Goal: Find specific page/section: Find specific page/section

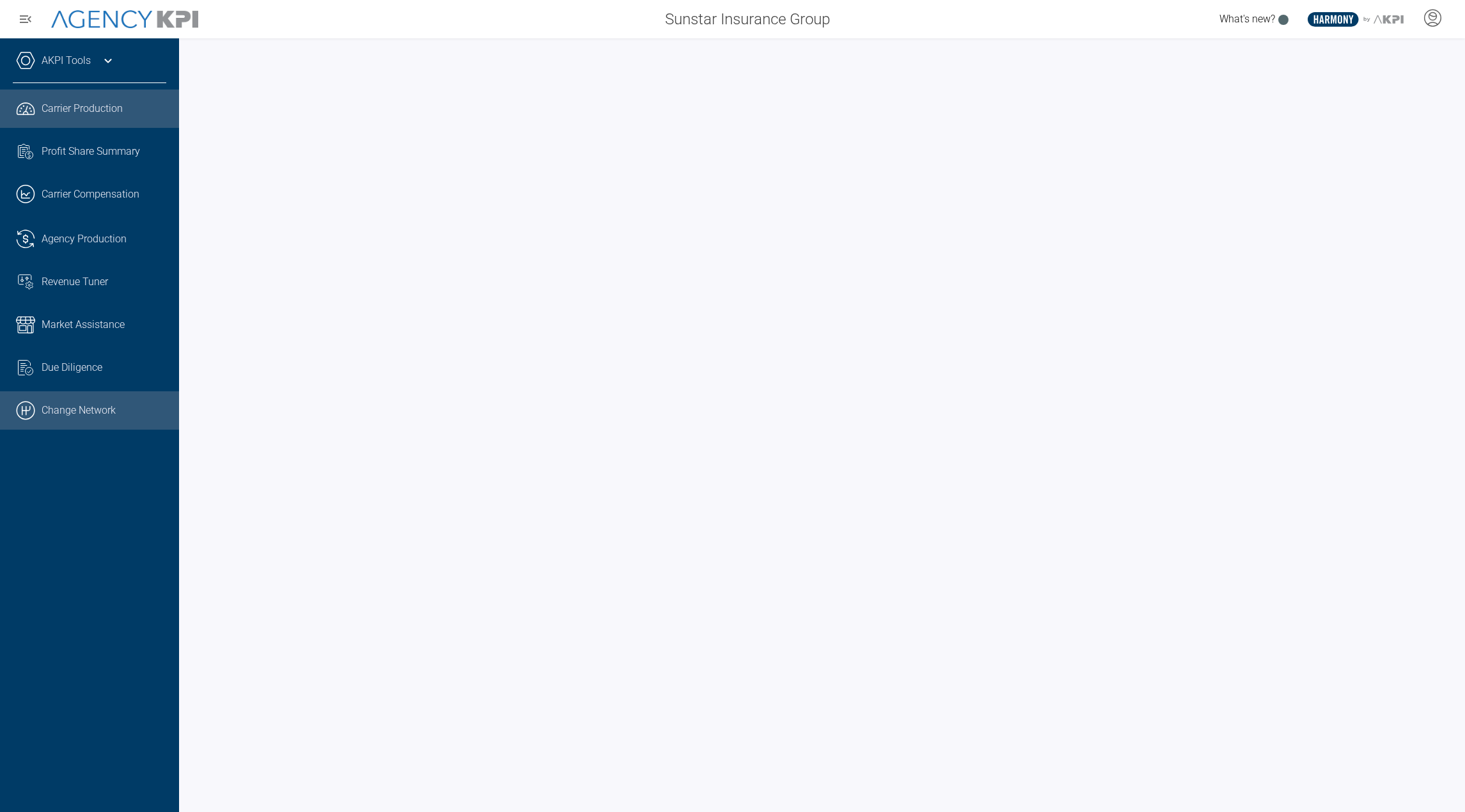
click at [94, 406] on link ".cls-1{fill:none;stroke:#000;stroke-linecap:round;stroke-linejoin:round;stroke-…" at bounding box center [89, 411] width 179 height 38
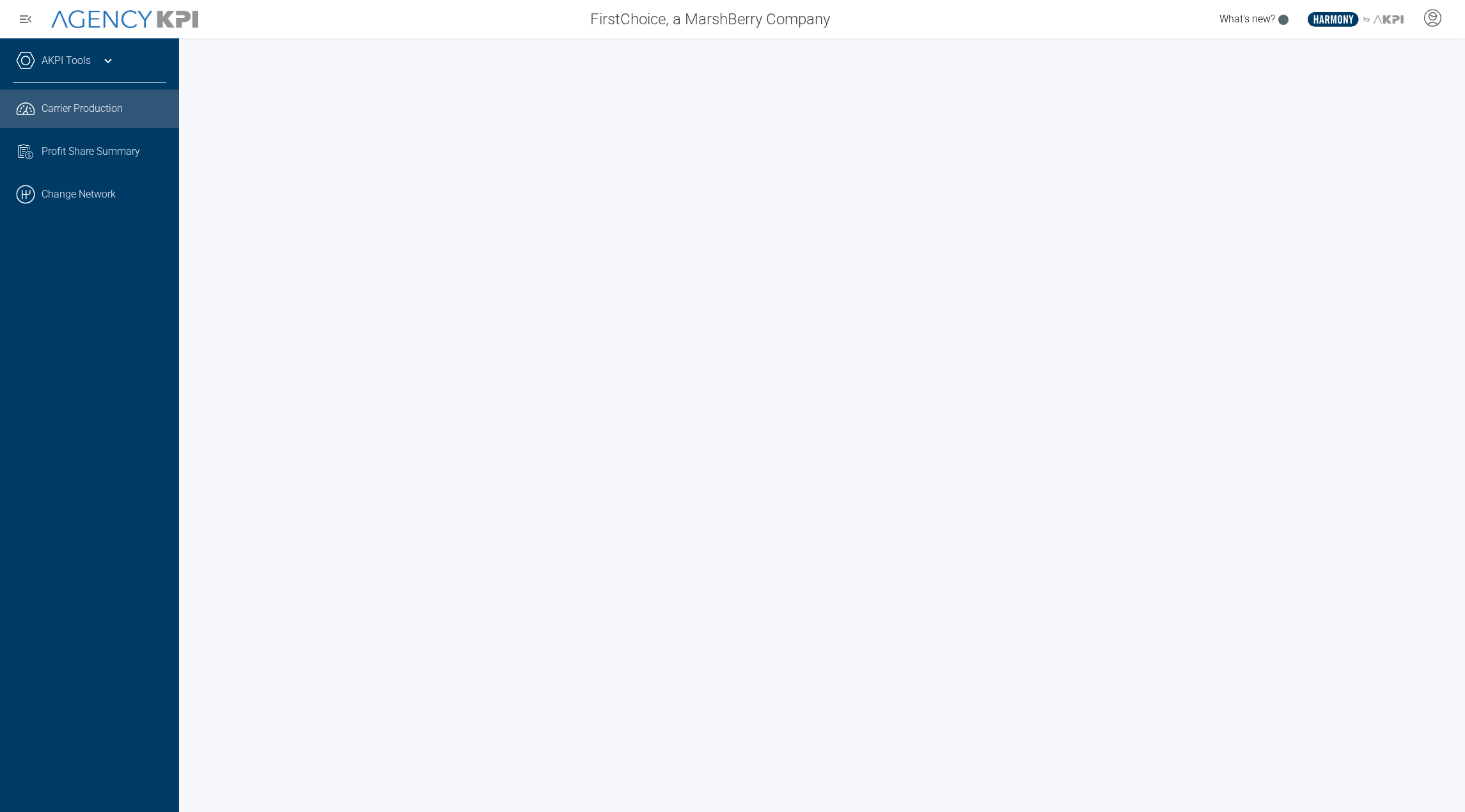
click at [82, 72] on div "AKPI Tools" at bounding box center [89, 67] width 153 height 32
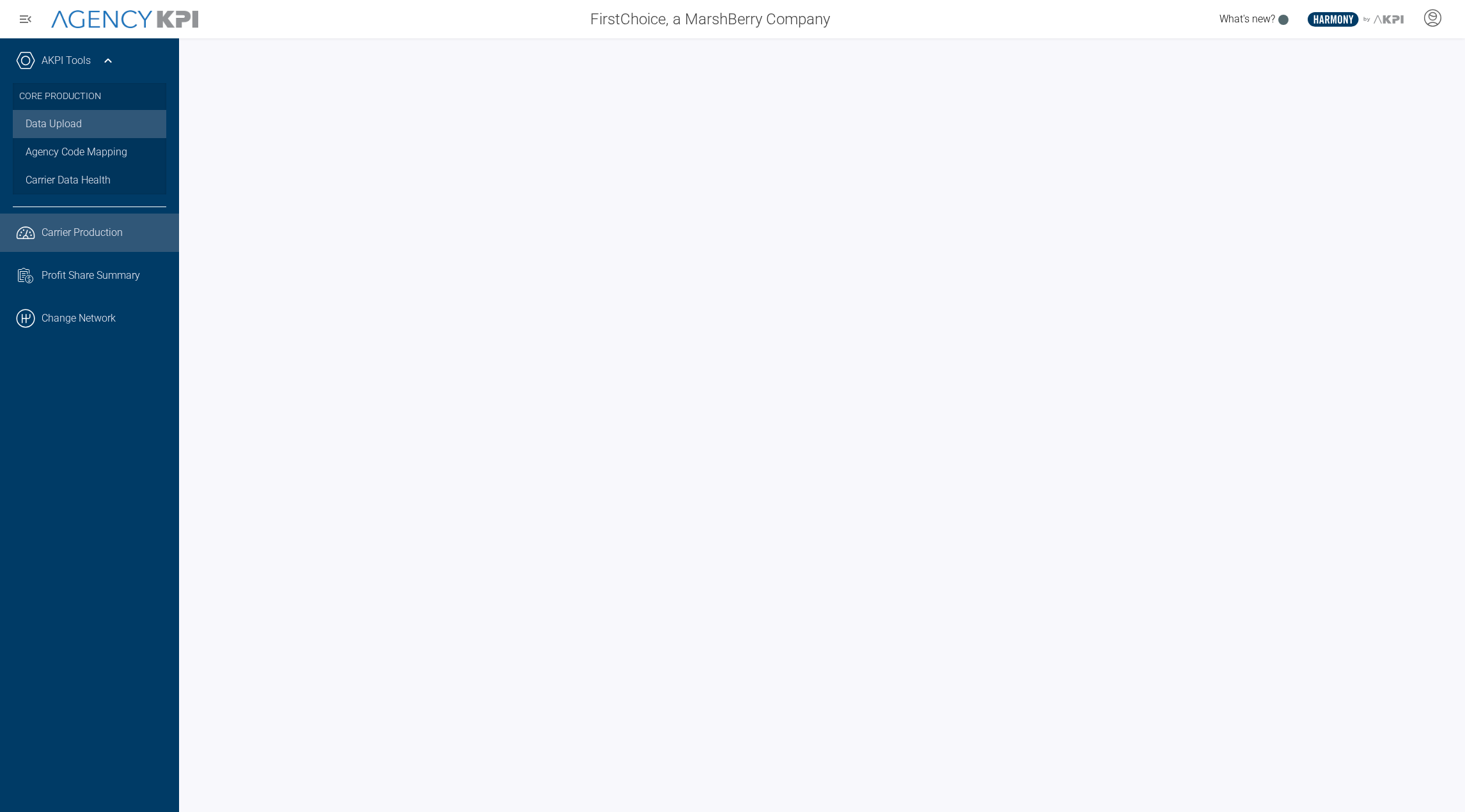
click at [60, 130] on link "Data Upload" at bounding box center [89, 124] width 153 height 28
